Goal: Transaction & Acquisition: Purchase product/service

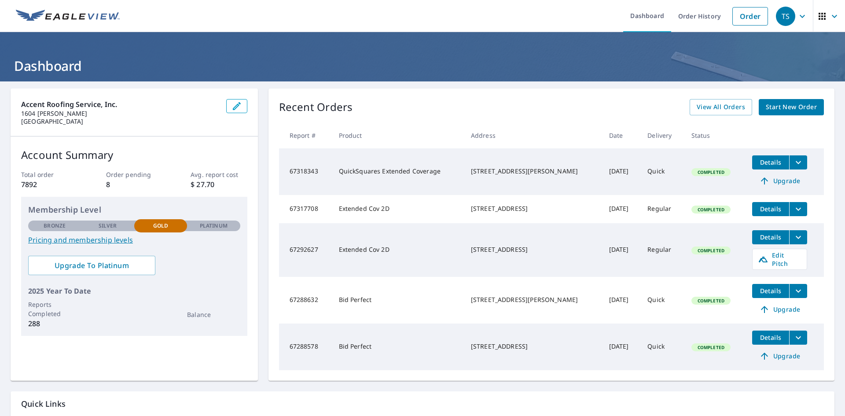
click at [797, 164] on button "filesDropdownBtn-67318343" at bounding box center [798, 162] width 18 height 14
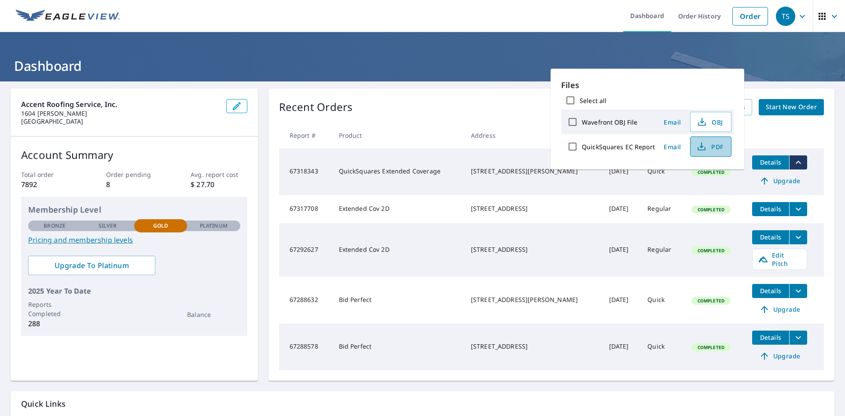
click at [707, 149] on span "PDF" at bounding box center [710, 146] width 28 height 11
click at [769, 182] on span "Upgrade" at bounding box center [780, 181] width 44 height 11
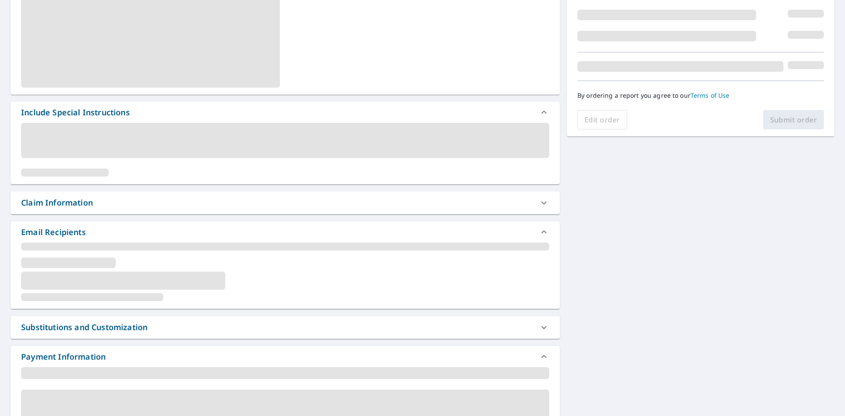
scroll to position [220, 0]
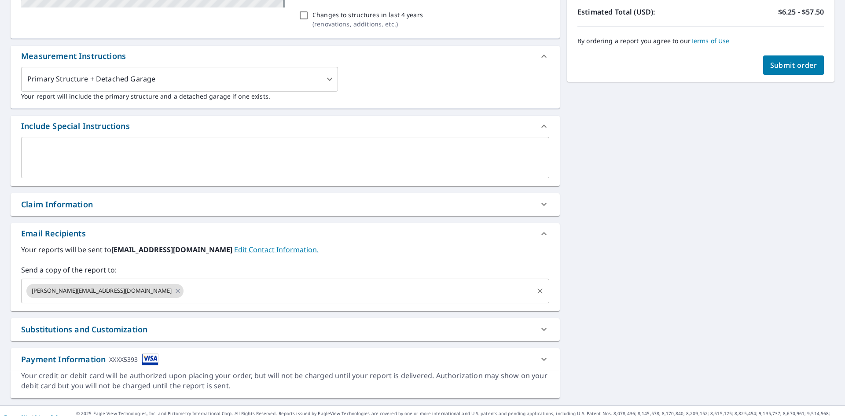
click at [100, 287] on div "[PERSON_NAME][EMAIL_ADDRESS][DOMAIN_NAME]" at bounding box center [104, 291] width 157 height 14
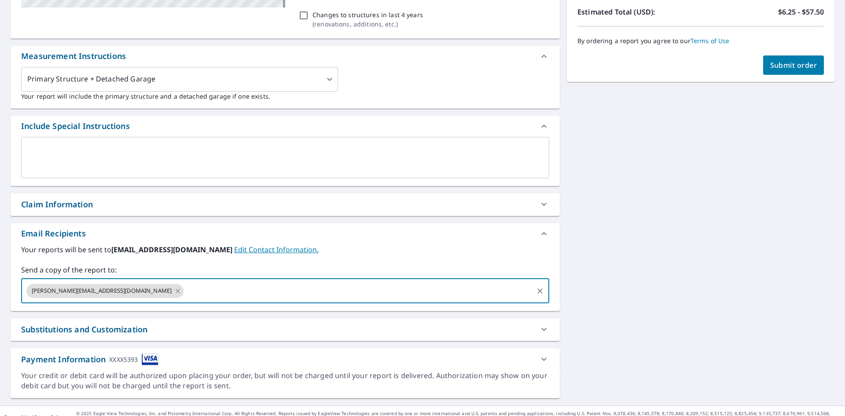
click at [176, 291] on icon at bounding box center [178, 291] width 4 height 4
click at [105, 287] on input "text" at bounding box center [278, 291] width 507 height 17
type input "[PERSON_NAME][EMAIL_ADDRESS]"
click at [152, 289] on input "text" at bounding box center [335, 291] width 394 height 17
type input "[EMAIL_ADDRESS][DOMAIN_NAME]"
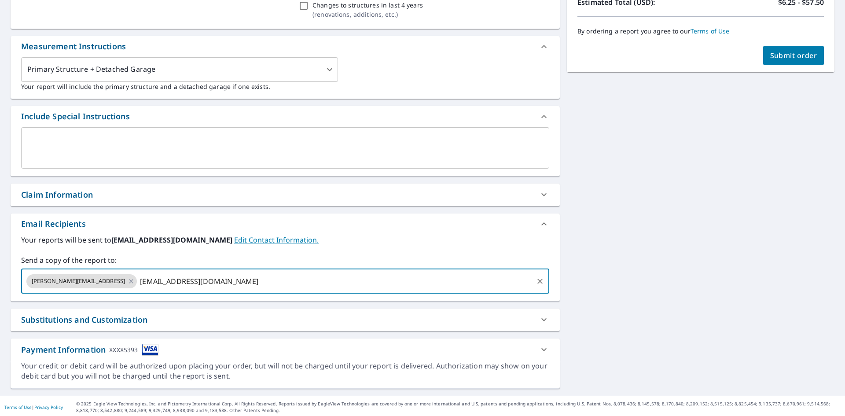
scroll to position [232, 0]
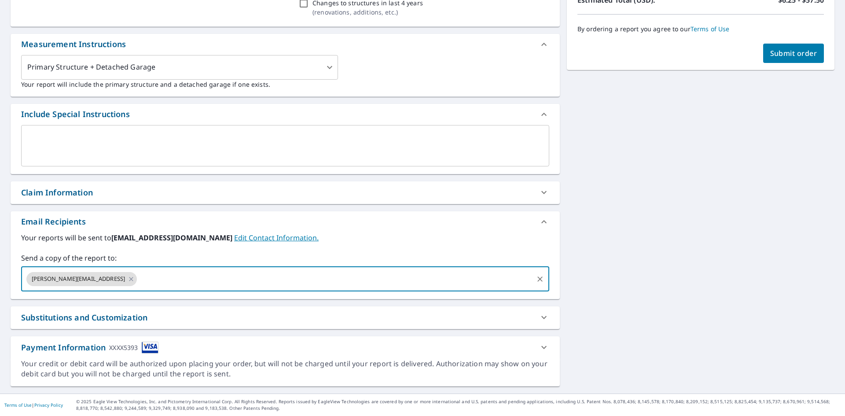
click at [578, 206] on div "[STREET_ADDRESS][PERSON_NAME] A standard road map Aerial A detailed look from a…" at bounding box center [422, 121] width 845 height 544
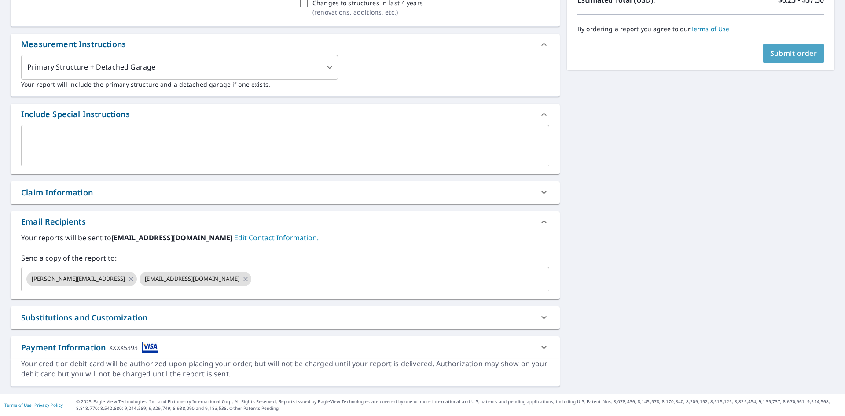
click at [770, 51] on span "Submit order" at bounding box center [793, 53] width 47 height 10
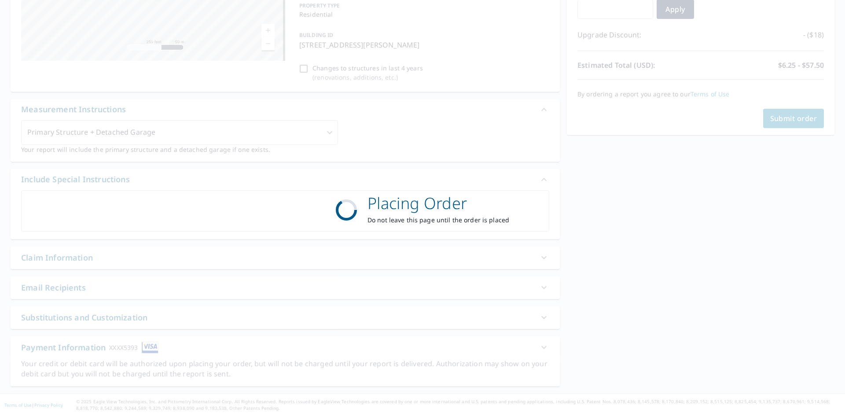
scroll to position [167, 0]
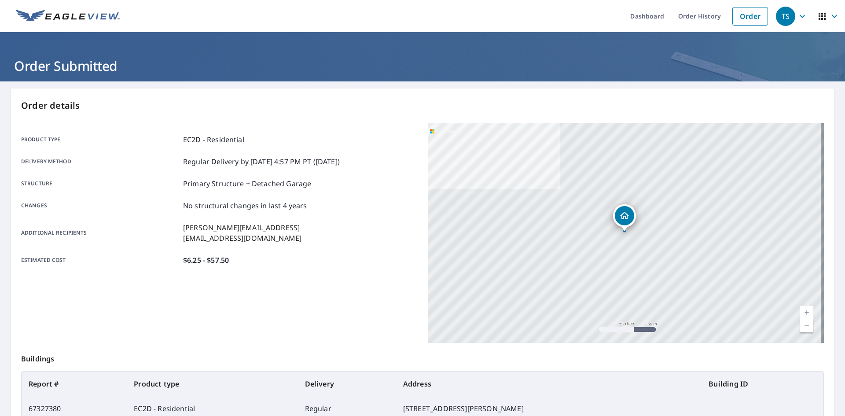
click at [109, 14] on img at bounding box center [68, 16] width 104 height 13
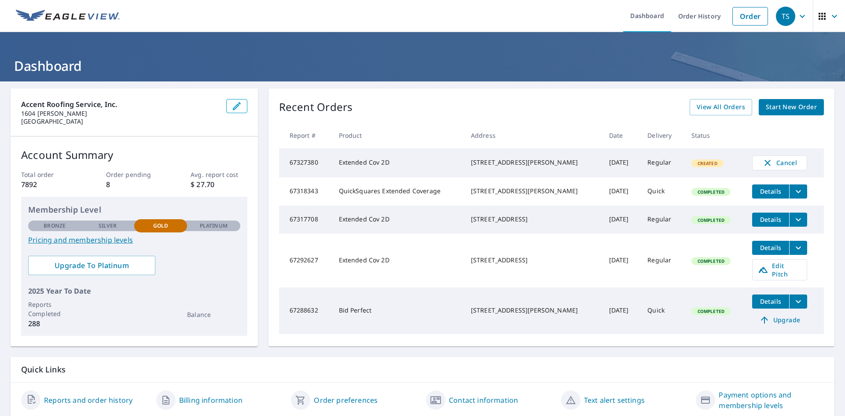
click at [796, 193] on icon "filesDropdownBtn-67318343" at bounding box center [798, 191] width 5 height 3
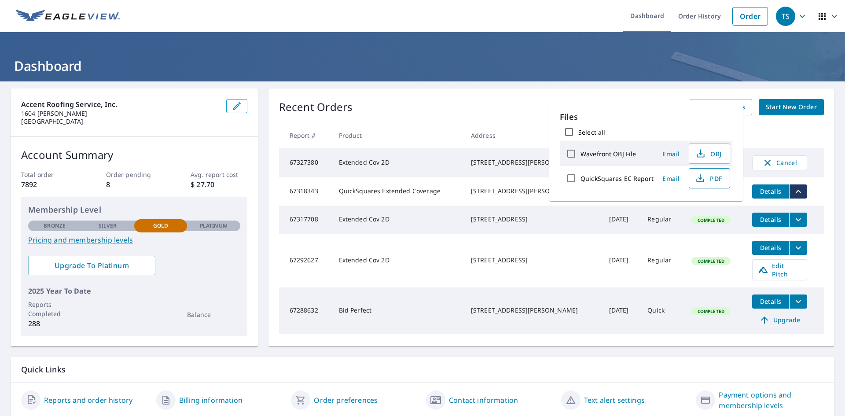
click at [716, 180] on span "PDF" at bounding box center [709, 178] width 28 height 11
